Goal: Information Seeking & Learning: Learn about a topic

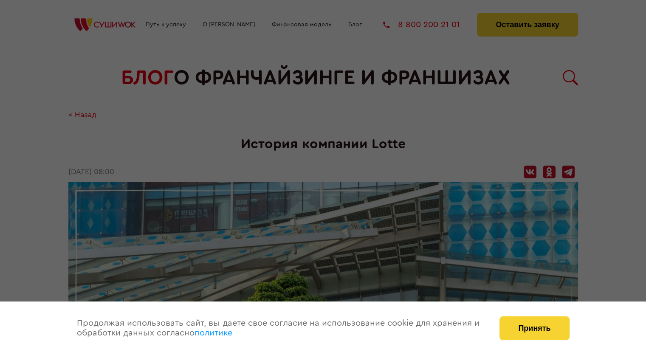
click at [442, 131] on div at bounding box center [323, 177] width 646 height 355
click at [528, 329] on button "Принять" at bounding box center [534, 328] width 70 height 24
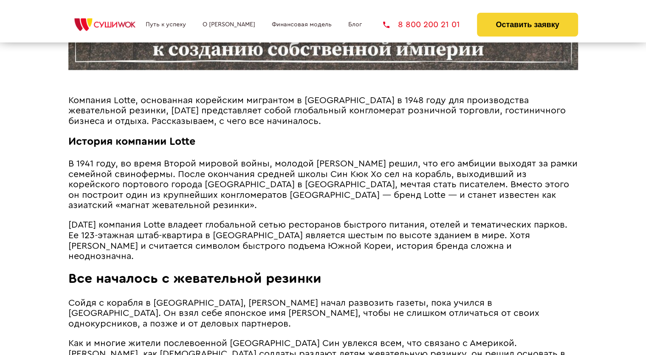
scroll to position [467, 0]
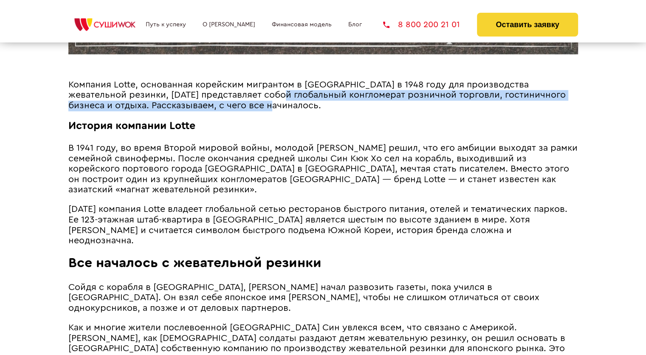
drag, startPoint x: 242, startPoint y: 110, endPoint x: 247, endPoint y: 101, distance: 10.8
click at [247, 101] on p "Компания Lotte, основанная корейским мигрантом в [GEOGRAPHIC_DATA] в 1948 году …" at bounding box center [322, 95] width 509 height 31
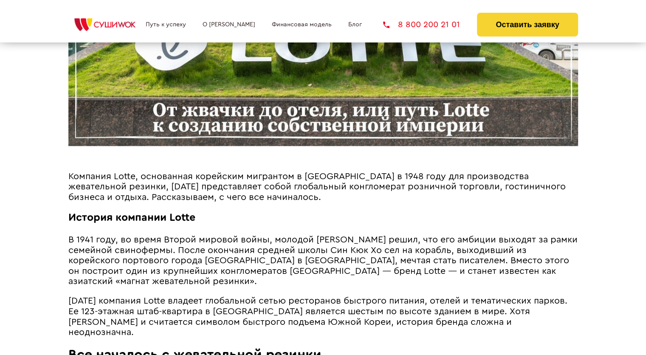
scroll to position [424, 0]
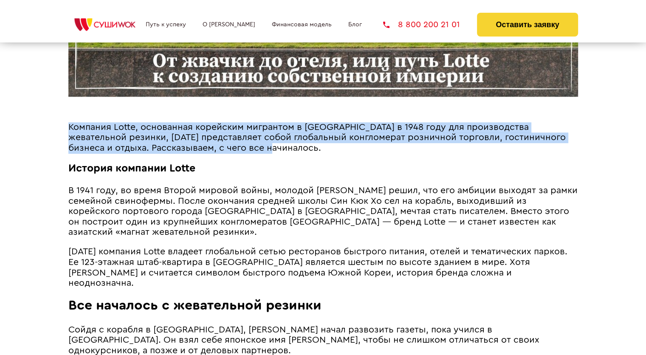
drag, startPoint x: 71, startPoint y: 127, endPoint x: 253, endPoint y: 155, distance: 183.7
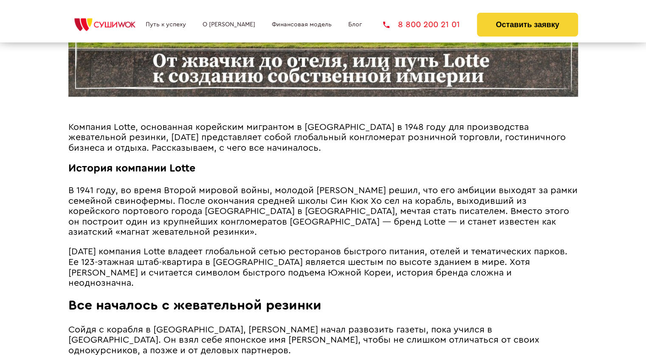
click at [371, 188] on span "В 1941 году, во время Второй мировой войны, молодой [PERSON_NAME] решил, что ег…" at bounding box center [322, 211] width 509 height 51
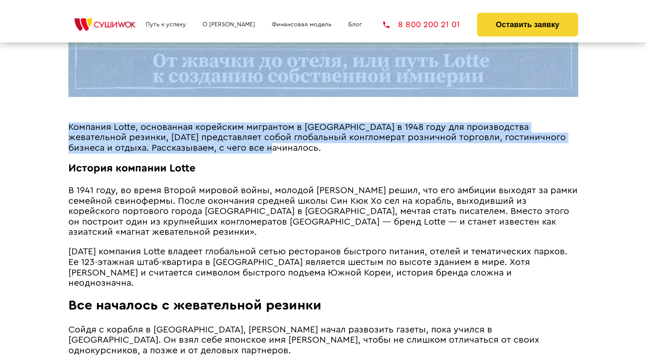
drag, startPoint x: 256, startPoint y: 152, endPoint x: 65, endPoint y: 134, distance: 191.8
click at [432, 202] on span "В 1941 году, во время Второй мировой войны, молодой [PERSON_NAME] решил, что ег…" at bounding box center [322, 211] width 509 height 51
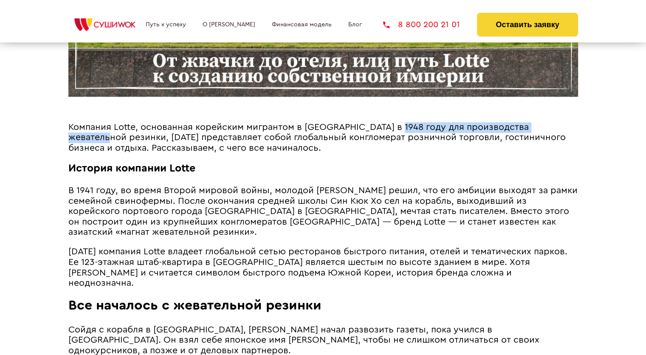
drag, startPoint x: 394, startPoint y: 129, endPoint x: 572, endPoint y: 121, distance: 177.6
click at [281, 171] on h1 "История компании Lotte" at bounding box center [322, 169] width 509 height 12
drag, startPoint x: 408, startPoint y: 124, endPoint x: 509, endPoint y: 124, distance: 101.0
click at [509, 124] on span "Компания Lotte, основанная корейским мигрантом в [GEOGRAPHIC_DATA] в 1948 году …" at bounding box center [316, 138] width 497 height 30
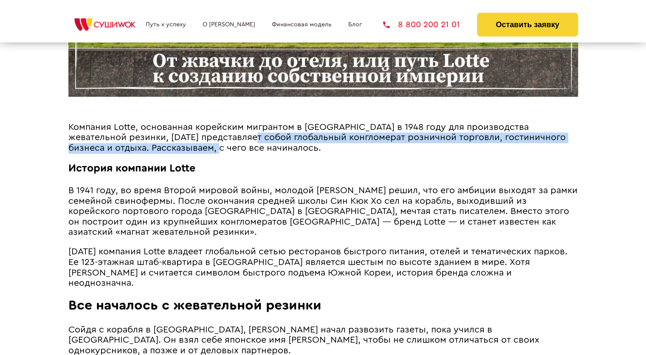
drag, startPoint x: 213, startPoint y: 138, endPoint x: 185, endPoint y: 144, distance: 28.7
click at [185, 144] on span "Компания Lotte, основанная корейским мигрантом в [GEOGRAPHIC_DATA] в 1948 году …" at bounding box center [316, 138] width 497 height 30
click at [248, 166] on h1 "История компании Lotte" at bounding box center [322, 169] width 509 height 12
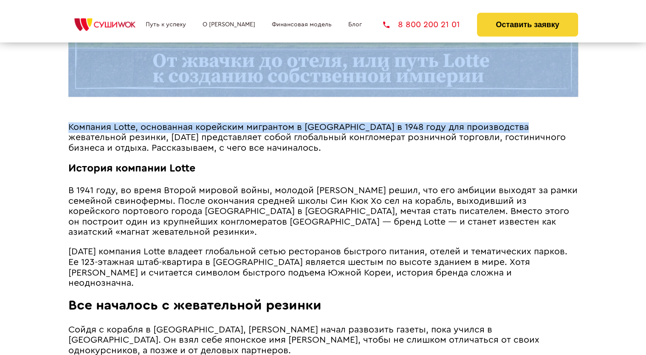
drag, startPoint x: 523, startPoint y: 126, endPoint x: 0, endPoint y: 125, distance: 522.5
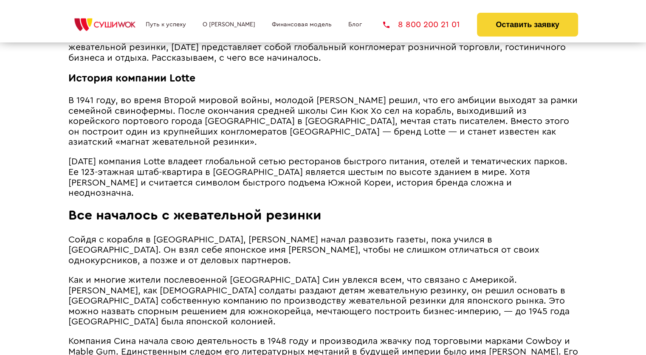
scroll to position [509, 0]
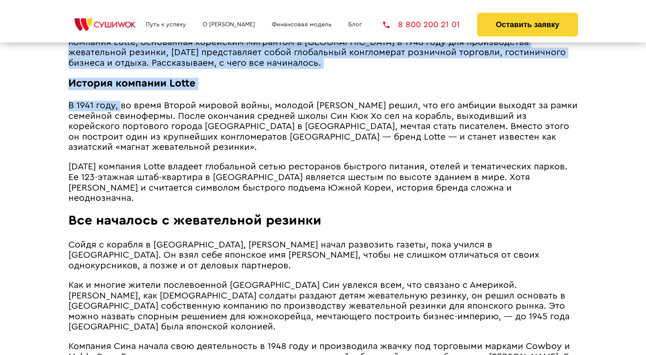
drag, startPoint x: 66, startPoint y: 110, endPoint x: 130, endPoint y: 112, distance: 64.2
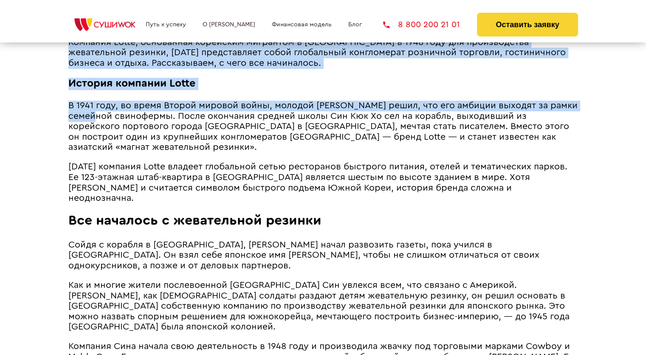
click at [289, 163] on span "[DATE] компания Lotte владеет глобальной сетью ресторанов быстрого питания, оте…" at bounding box center [317, 182] width 499 height 40
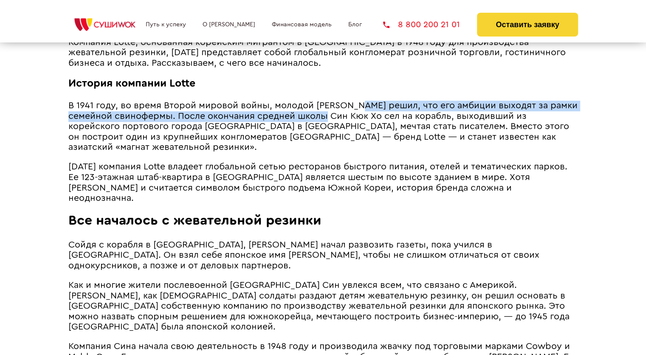
drag, startPoint x: 370, startPoint y: 109, endPoint x: 361, endPoint y: 118, distance: 13.5
click at [361, 118] on span "В 1941 году, во время Второй мировой войны, молодой [PERSON_NAME] решил, что ег…" at bounding box center [322, 126] width 509 height 51
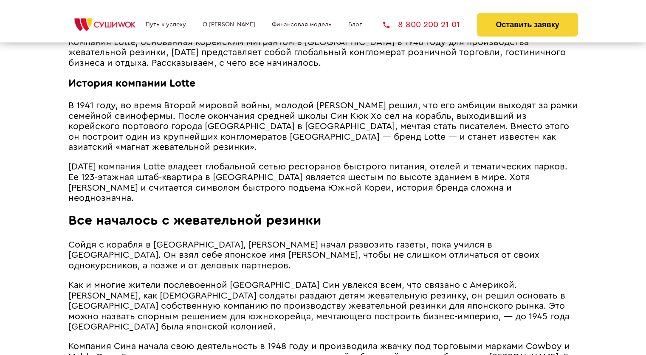
click at [297, 141] on span "В 1941 году, во время Второй мировой войны, молодой [PERSON_NAME] решил, что ег…" at bounding box center [322, 126] width 509 height 51
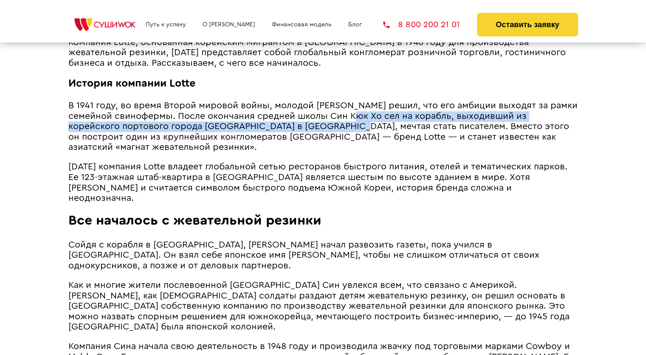
drag, startPoint x: 387, startPoint y: 119, endPoint x: 408, endPoint y: 126, distance: 22.0
click at [337, 126] on span "В 1941 году, во время Второй мировой войны, молодой [PERSON_NAME] решил, что ег…" at bounding box center [322, 126] width 509 height 51
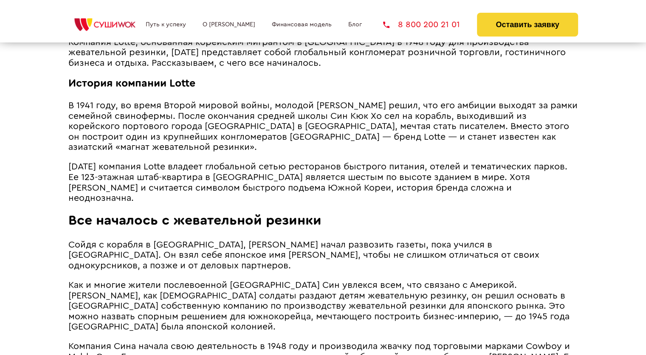
drag, startPoint x: 434, startPoint y: 137, endPoint x: 425, endPoint y: 135, distance: 8.6
click at [434, 137] on span "В 1941 году, во время Второй мировой войны, молодой [PERSON_NAME] решил, что ег…" at bounding box center [322, 126] width 509 height 51
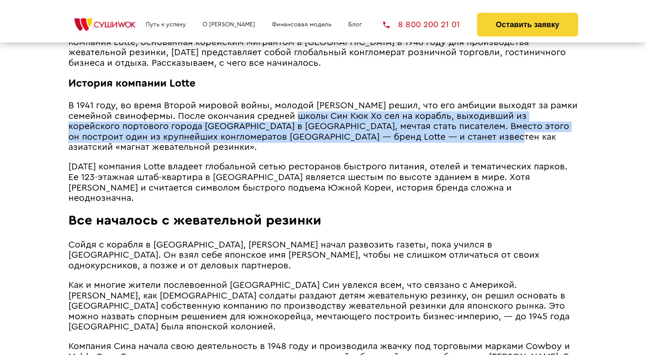
drag, startPoint x: 335, startPoint y: 116, endPoint x: 512, endPoint y: 135, distance: 177.6
click at [512, 135] on span "В 1941 году, во время Второй мировой войны, молодой [PERSON_NAME] решил, что ег…" at bounding box center [322, 126] width 509 height 51
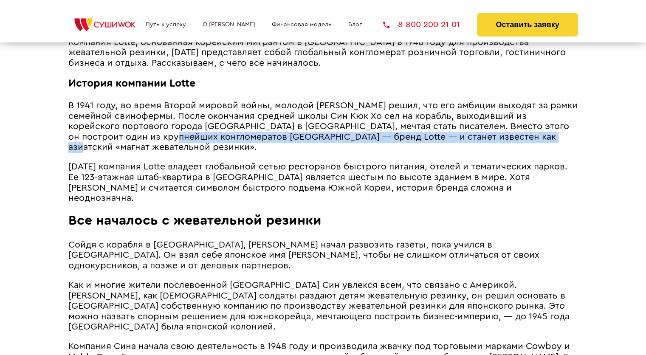
drag, startPoint x: 184, startPoint y: 138, endPoint x: 566, endPoint y: 137, distance: 382.0
click at [566, 137] on p "В 1941 году, во время Второй мировой войны, молодой [PERSON_NAME] решил, что ег…" at bounding box center [322, 127] width 509 height 52
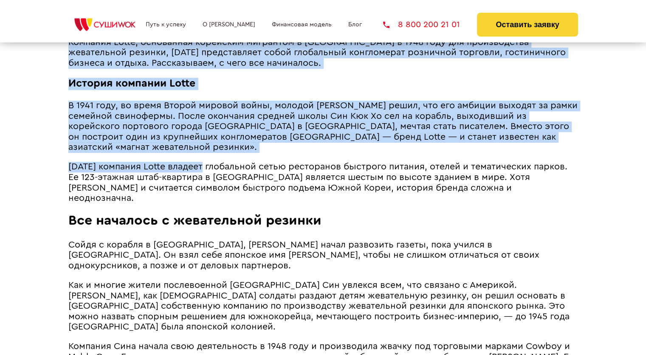
drag, startPoint x: 66, startPoint y: 156, endPoint x: 208, endPoint y: 156, distance: 141.3
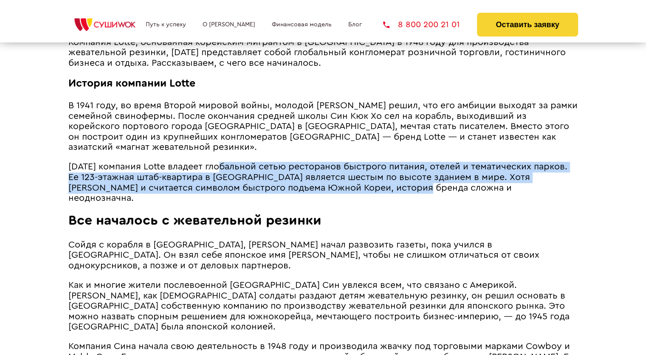
drag, startPoint x: 233, startPoint y: 156, endPoint x: 397, endPoint y: 183, distance: 166.4
click at [397, 183] on span "[DATE] компания Lotte владеет глобальной сетью ресторанов быстрого питания, оте…" at bounding box center [317, 182] width 499 height 40
click at [374, 213] on h2 "Все началось с жевательной резинки" at bounding box center [322, 221] width 509 height 16
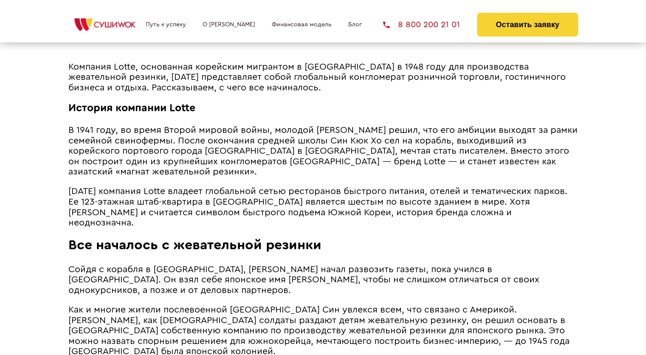
scroll to position [340, 0]
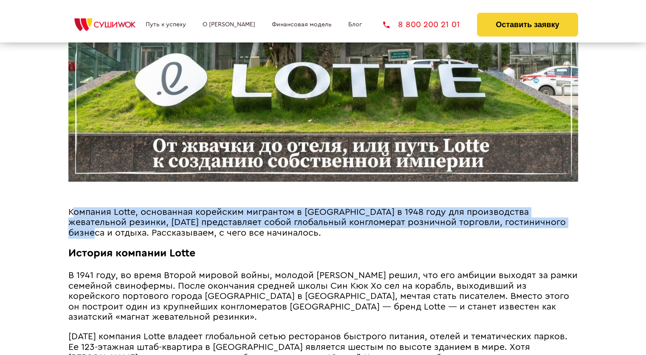
drag, startPoint x: 72, startPoint y: 210, endPoint x: 548, endPoint y: 225, distance: 476.9
click at [548, 225] on span "Компания Lotte, основанная корейским мигрантом в [GEOGRAPHIC_DATA] в 1948 году …" at bounding box center [316, 223] width 497 height 30
copy span "омпания Lotte, основанная [DEMOGRAPHIC_DATA] мигрантом в [GEOGRAPHIC_DATA] в 19…"
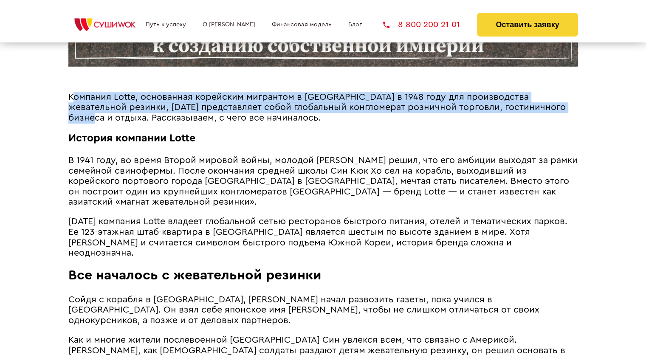
scroll to position [509, 0]
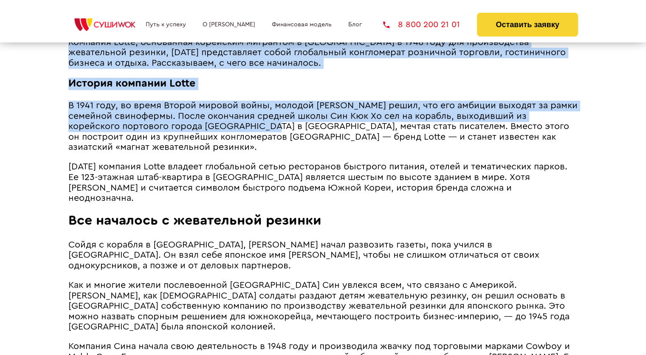
drag, startPoint x: 61, startPoint y: 101, endPoint x: 250, endPoint y: 127, distance: 190.6
click at [521, 213] on h2 "Все началось с жевательной резинки" at bounding box center [322, 221] width 509 height 16
drag, startPoint x: 66, startPoint y: 107, endPoint x: 348, endPoint y: 131, distance: 282.8
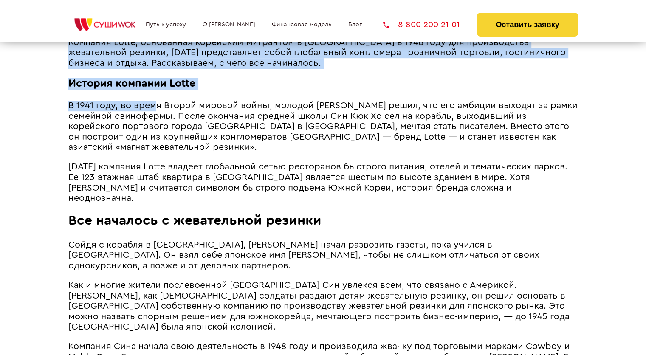
drag, startPoint x: 67, startPoint y: 106, endPoint x: 130, endPoint y: 102, distance: 63.0
drag, startPoint x: 67, startPoint y: 136, endPoint x: 76, endPoint y: 136, distance: 9.3
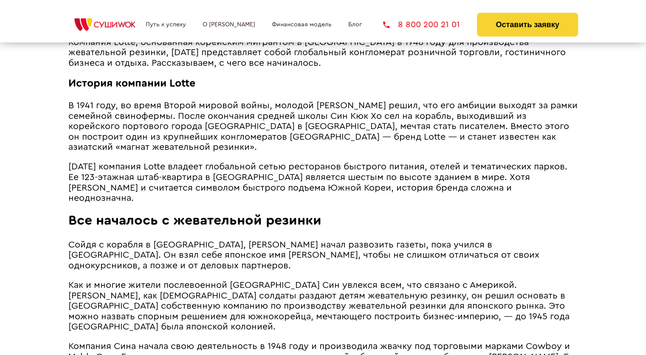
click at [79, 117] on span "В 1941 году, во время Второй мировой войны, молодой [PERSON_NAME] решил, что ег…" at bounding box center [322, 126] width 509 height 51
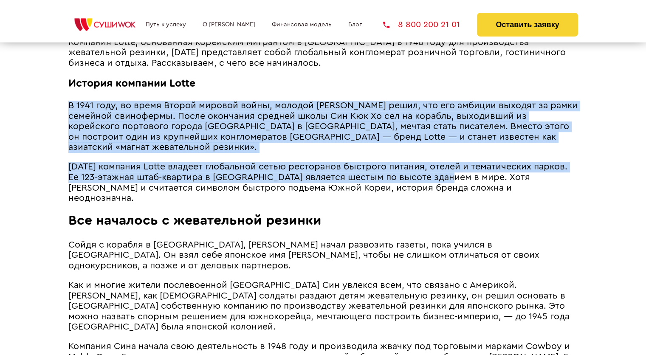
drag, startPoint x: 69, startPoint y: 106, endPoint x: 443, endPoint y: 166, distance: 378.8
copy article "L 2653 ipsu, do sitam Consec adipisc elits, doeiusm tempor incid, utl etd magna…"
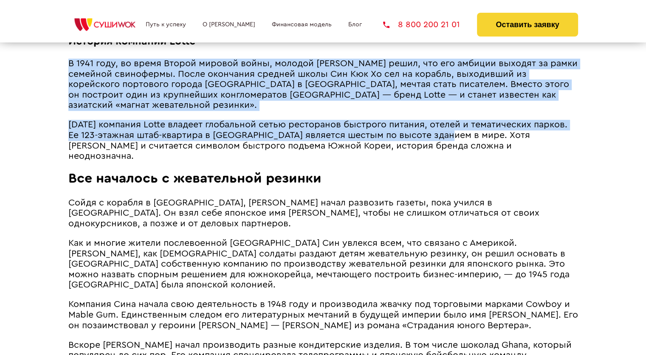
scroll to position [552, 0]
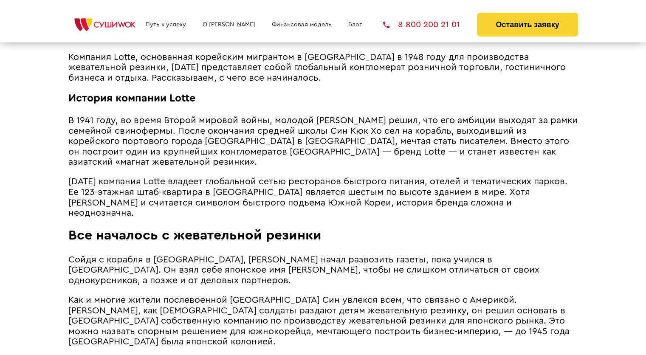
scroll to position [467, 0]
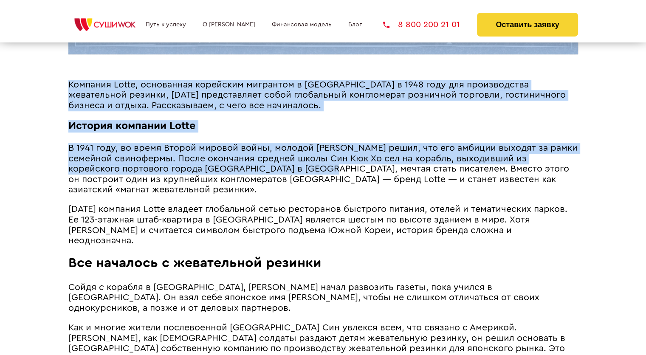
drag, startPoint x: 84, startPoint y: 148, endPoint x: 280, endPoint y: 176, distance: 197.7
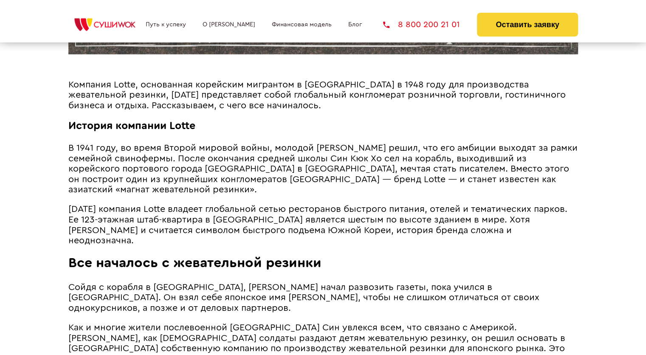
drag, startPoint x: 166, startPoint y: 261, endPoint x: 172, endPoint y: 224, distance: 37.8
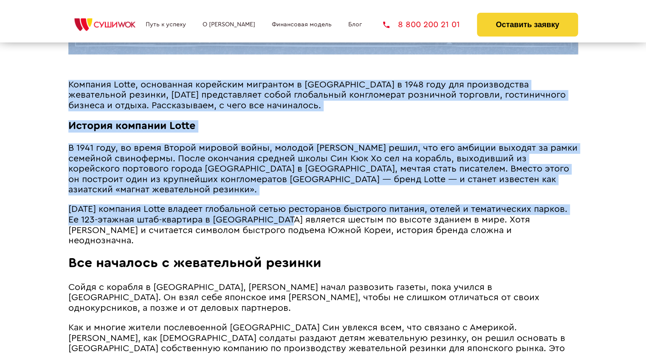
drag, startPoint x: 208, startPoint y: 191, endPoint x: 57, endPoint y: 156, distance: 154.7
drag, startPoint x: 126, startPoint y: 155, endPoint x: 561, endPoint y: 184, distance: 435.2
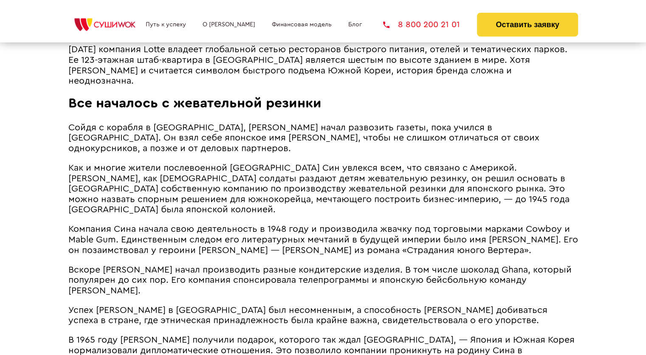
scroll to position [637, 0]
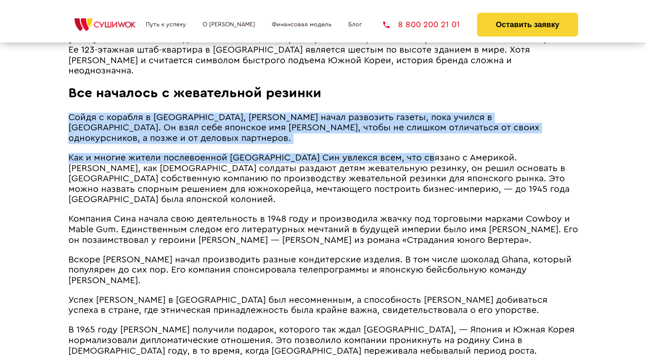
drag, startPoint x: 68, startPoint y: 95, endPoint x: 426, endPoint y: 139, distance: 360.5
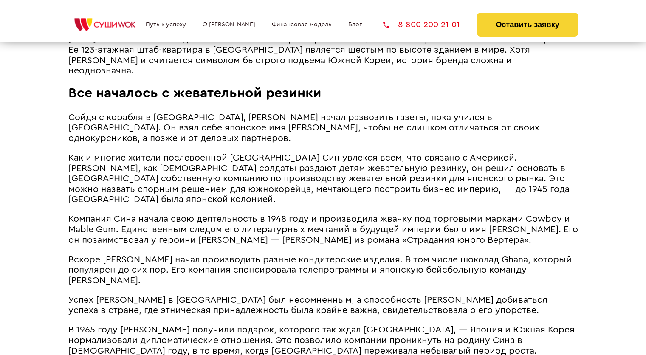
click at [290, 214] on span "Компания Сина начала свою деятельность в 1948 году и производила жвачку под тор…" at bounding box center [322, 229] width 509 height 30
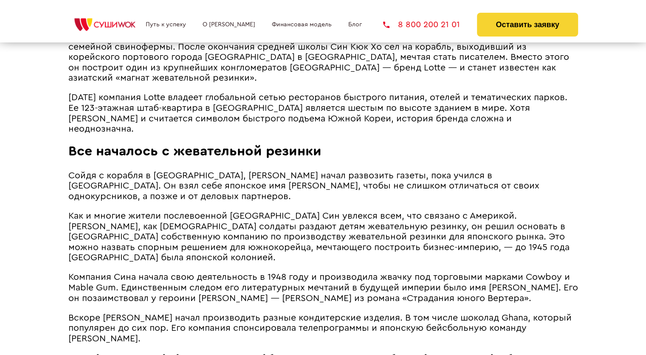
scroll to position [552, 0]
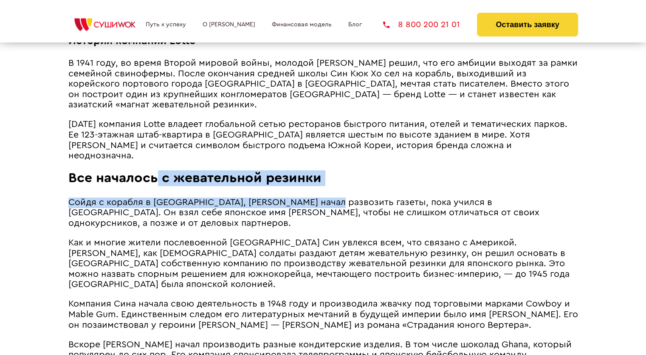
drag, startPoint x: 327, startPoint y: 170, endPoint x: 154, endPoint y: 165, distance: 172.8
drag, startPoint x: 78, startPoint y: 161, endPoint x: 73, endPoint y: 160, distance: 5.0
click at [78, 171] on span "Все началось с жевательной резинки" at bounding box center [194, 178] width 253 height 14
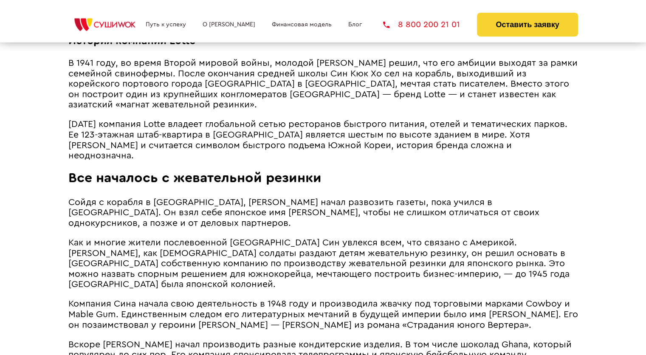
drag, startPoint x: 58, startPoint y: 154, endPoint x: 63, endPoint y: 160, distance: 7.8
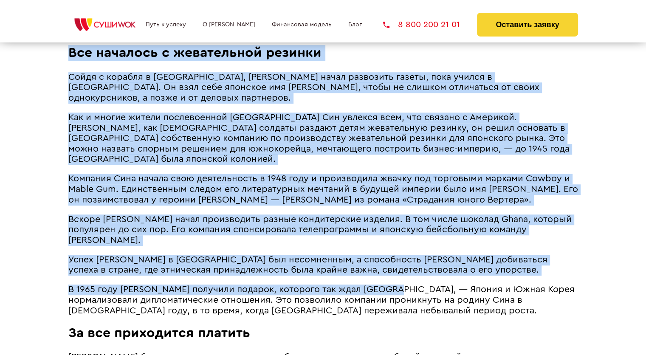
scroll to position [679, 0]
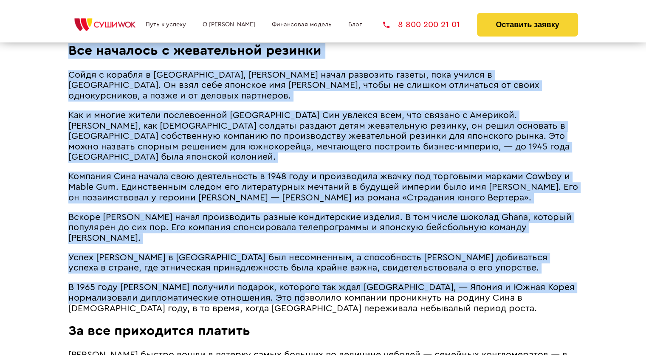
drag, startPoint x: 70, startPoint y: 156, endPoint x: 343, endPoint y: 252, distance: 290.1
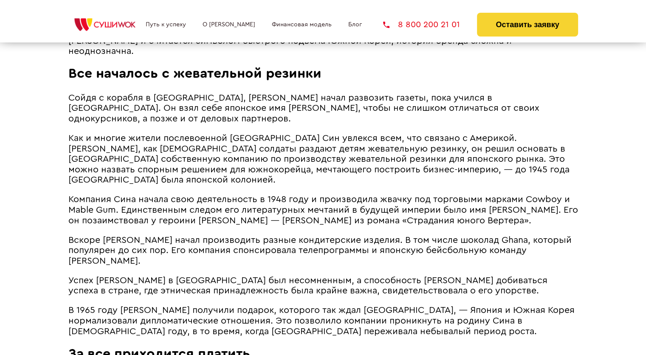
scroll to position [637, 0]
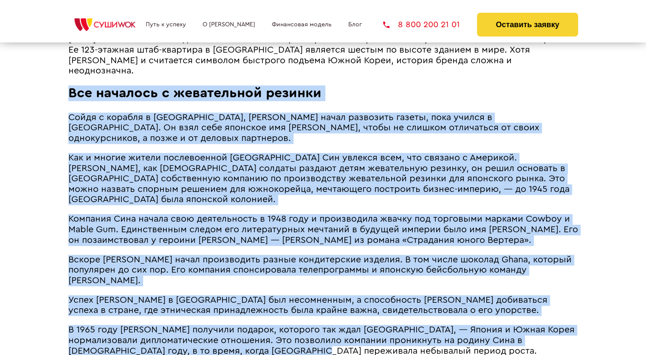
drag, startPoint x: 71, startPoint y: 73, endPoint x: 307, endPoint y: 308, distance: 332.6
copy article "Lor ipsumdol s ametconsect adipisc Elits d eiusmod t Incid, Utl etdol magnaaliq…"
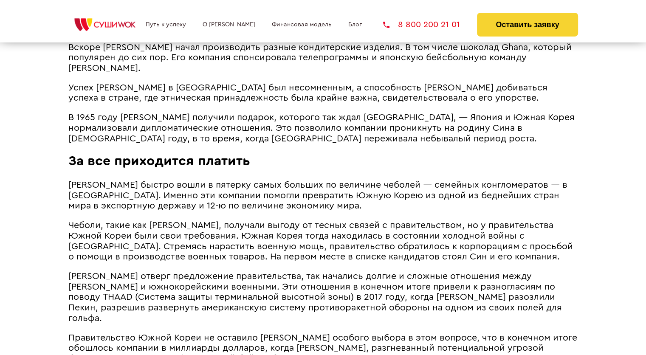
drag, startPoint x: 166, startPoint y: 149, endPoint x: 165, endPoint y: 143, distance: 6.1
click at [166, 180] on span "[PERSON_NAME] быстро вошли в пятерку самых больших по величине чеболей ― семейн…" at bounding box center [317, 195] width 499 height 30
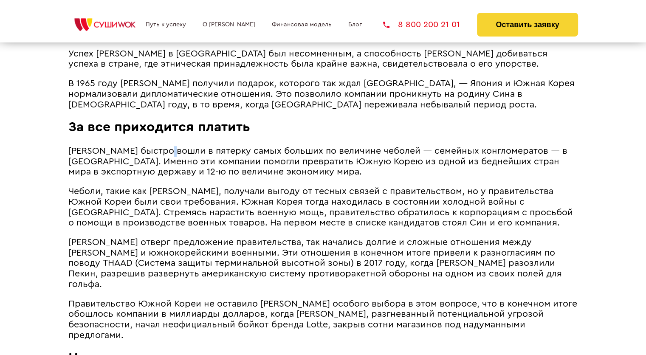
scroll to position [891, 0]
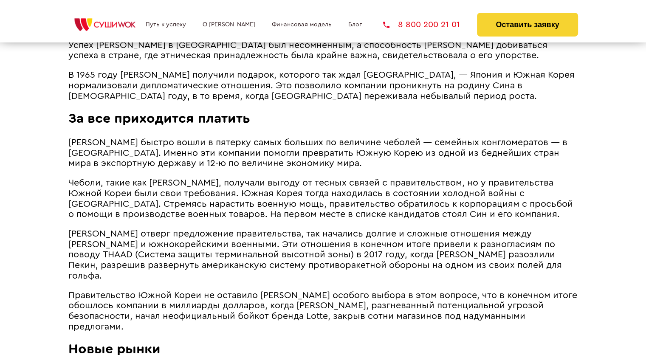
click at [123, 138] on span "[PERSON_NAME] быстро вошли в пятерку самых больших по величине чеболей ― семейн…" at bounding box center [317, 153] width 499 height 30
drag, startPoint x: 307, startPoint y: 148, endPoint x: 340, endPoint y: 151, distance: 32.4
click at [342, 178] on span "Чеболи, такие как [PERSON_NAME], получали выгоду от тесных связей с правительст…" at bounding box center [320, 198] width 504 height 40
click at [238, 178] on span "Чеболи, такие как [PERSON_NAME], получали выгоду от тесных связей с правительст…" at bounding box center [320, 198] width 504 height 40
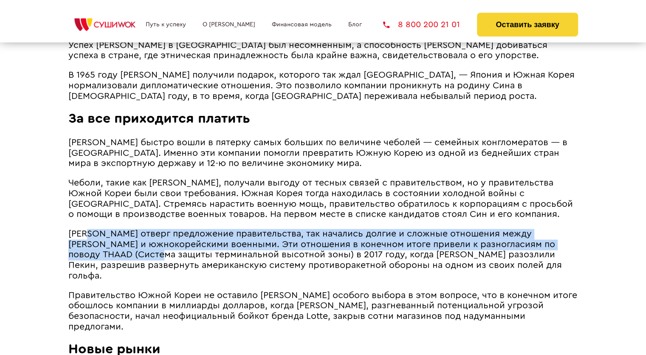
drag, startPoint x: 192, startPoint y: 209, endPoint x: 92, endPoint y: 197, distance: 100.9
click at [90, 229] on span "[PERSON_NAME] отверг предложение правительства, так начались долгие и сложные о…" at bounding box center [314, 254] width 493 height 51
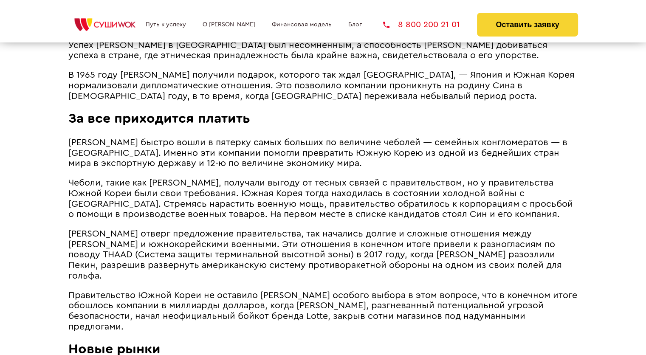
click at [239, 291] on span "Правительство Южной Кореи не оставило [PERSON_NAME] особого выбора в этом вопро…" at bounding box center [322, 311] width 508 height 40
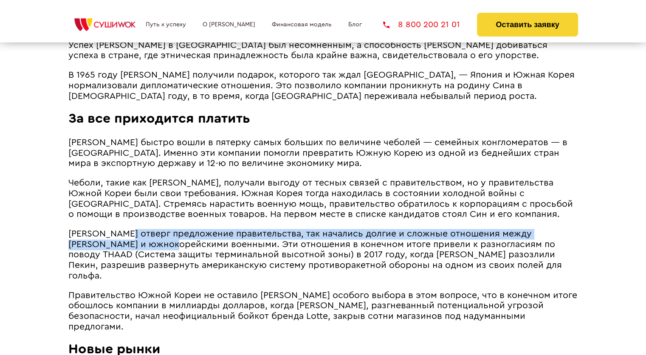
drag, startPoint x: 194, startPoint y: 205, endPoint x: 152, endPoint y: 194, distance: 43.7
click at [129, 229] on span "[PERSON_NAME] отверг предложение правительства, так начались долгие и сложные о…" at bounding box center [314, 254] width 493 height 51
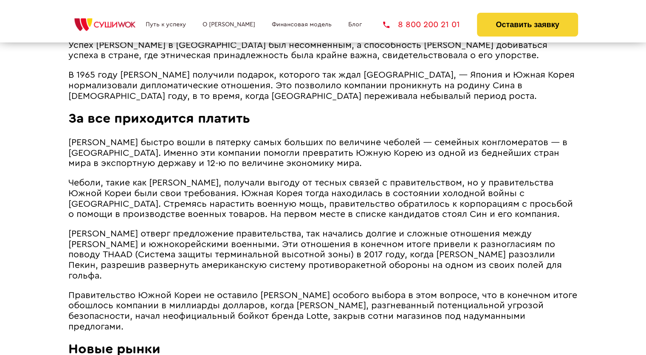
click at [367, 229] on span "[PERSON_NAME] отверг предложение правительства, так начались долгие и сложные о…" at bounding box center [314, 254] width 493 height 51
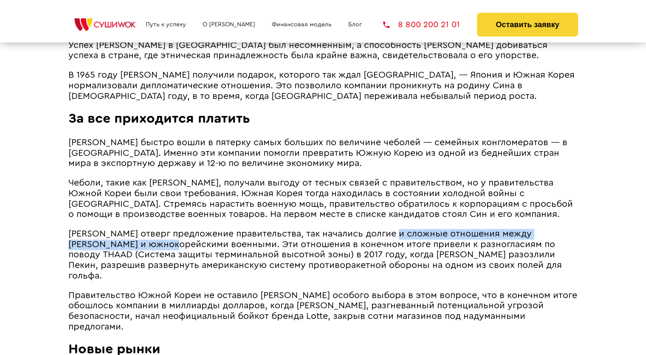
drag, startPoint x: 394, startPoint y: 191, endPoint x: 194, endPoint y: 202, distance: 200.2
click at [194, 229] on span "[PERSON_NAME] отверг предложение правительства, так начались долгие и сложные о…" at bounding box center [314, 254] width 493 height 51
copy span "отношения между Lotte и южнокорейскими военными"
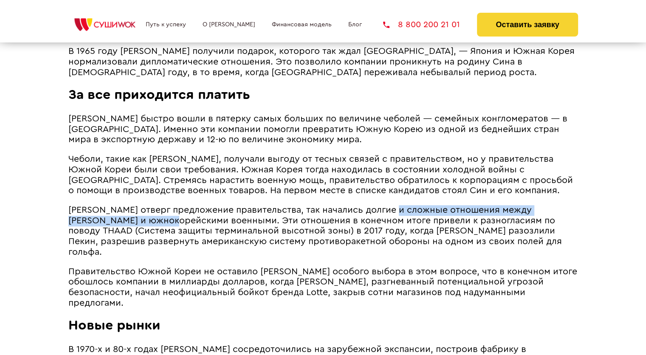
scroll to position [934, 0]
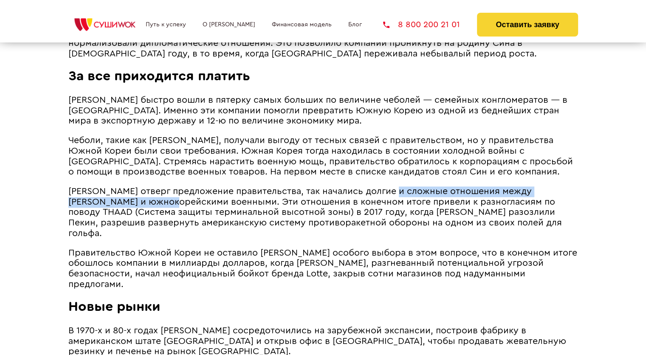
click at [287, 187] on span "[PERSON_NAME] отверг предложение правительства, так начались долгие и сложные о…" at bounding box center [314, 212] width 493 height 51
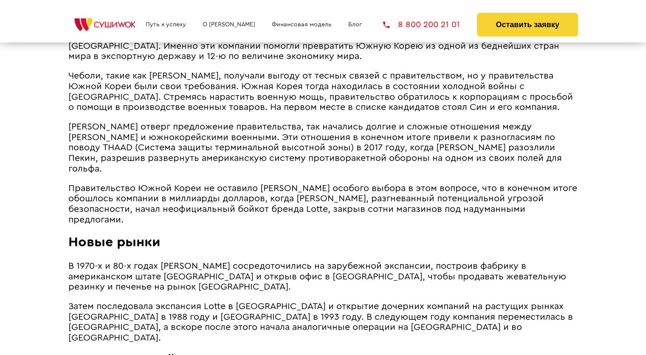
scroll to position [1061, 0]
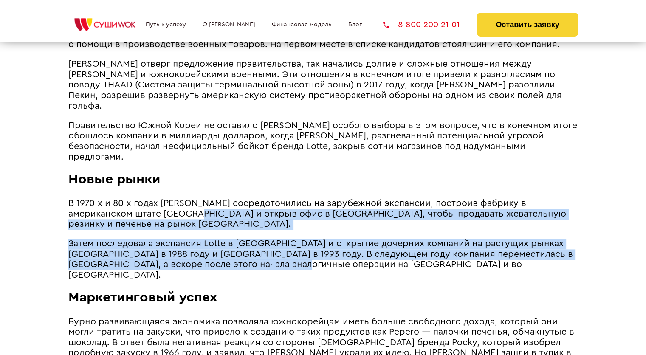
drag, startPoint x: 153, startPoint y: 151, endPoint x: 299, endPoint y: 195, distance: 152.1
click at [298, 195] on article "Компания Lotte, основанная корейским мигрантом в [GEOGRAPHIC_DATA] в 1948 году …" at bounding box center [322, 63] width 509 height 1155
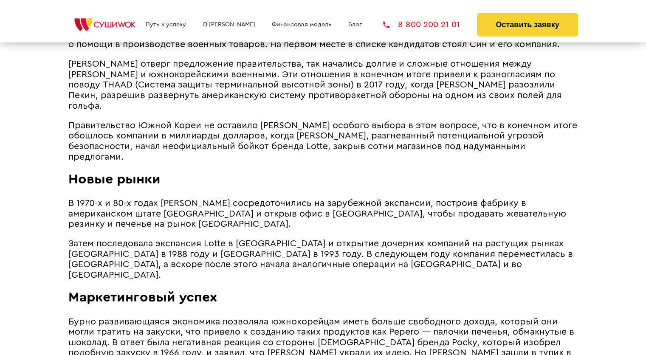
click at [233, 317] on span "Бурно развивающаяся экономика позволяла южнокорейцам иметь больше свободного до…" at bounding box center [321, 342] width 506 height 51
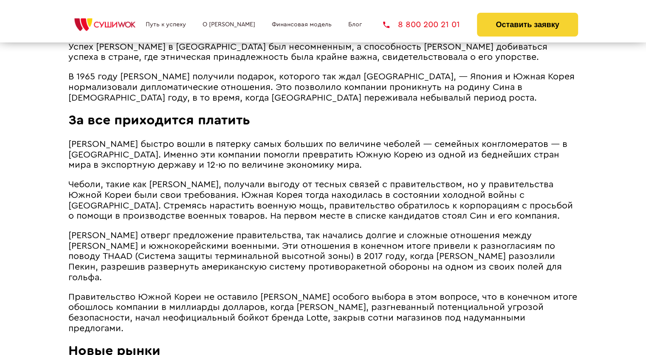
scroll to position [859, 0]
